Goal: Transaction & Acquisition: Purchase product/service

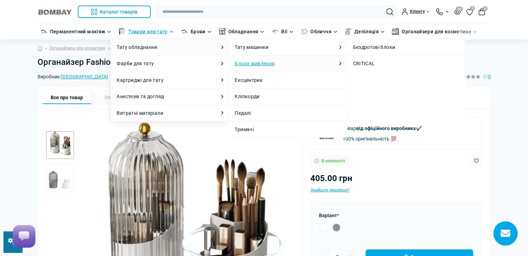
click at [262, 64] on link "Блоки живлення" at bounding box center [255, 64] width 40 height 8
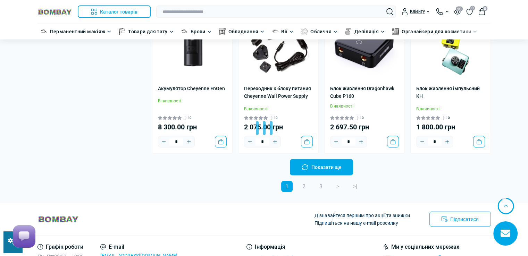
scroll to position [1424, 0]
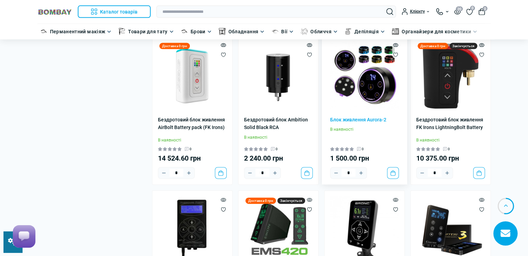
scroll to position [1598, 0]
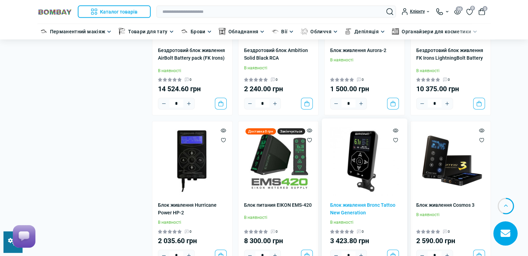
click at [369, 166] on img at bounding box center [364, 161] width 69 height 69
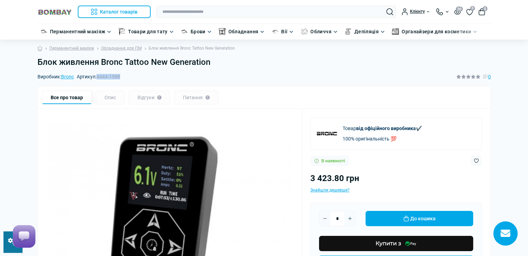
drag, startPoint x: 99, startPoint y: 76, endPoint x: 124, endPoint y: 77, distance: 25.0
click at [124, 77] on div "Виробник: Bronc Артикул: 4444-1588 0" at bounding box center [265, 77] width 454 height 8
copy span "4444-1588"
